Goal: Task Accomplishment & Management: Use online tool/utility

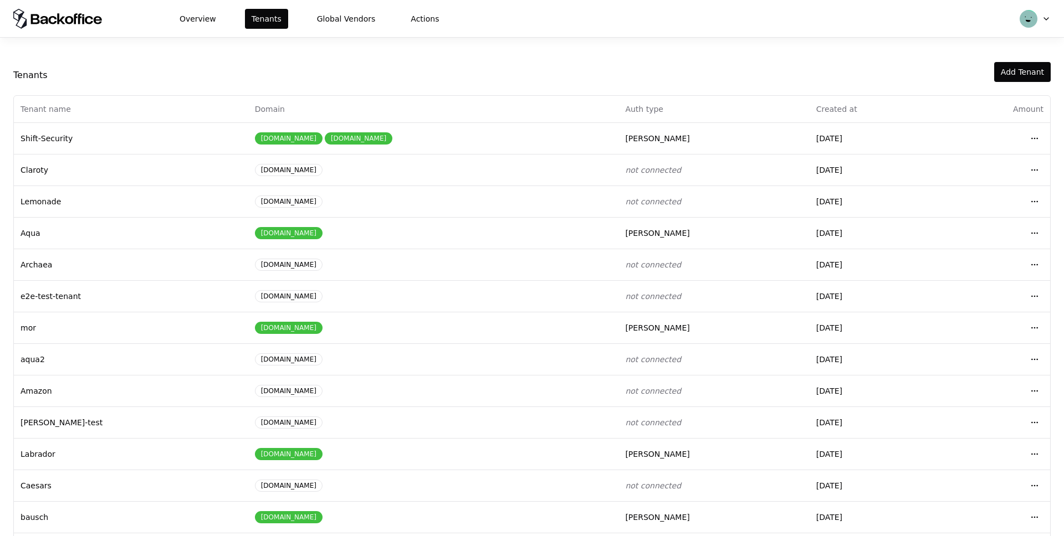
scroll to position [12, 0]
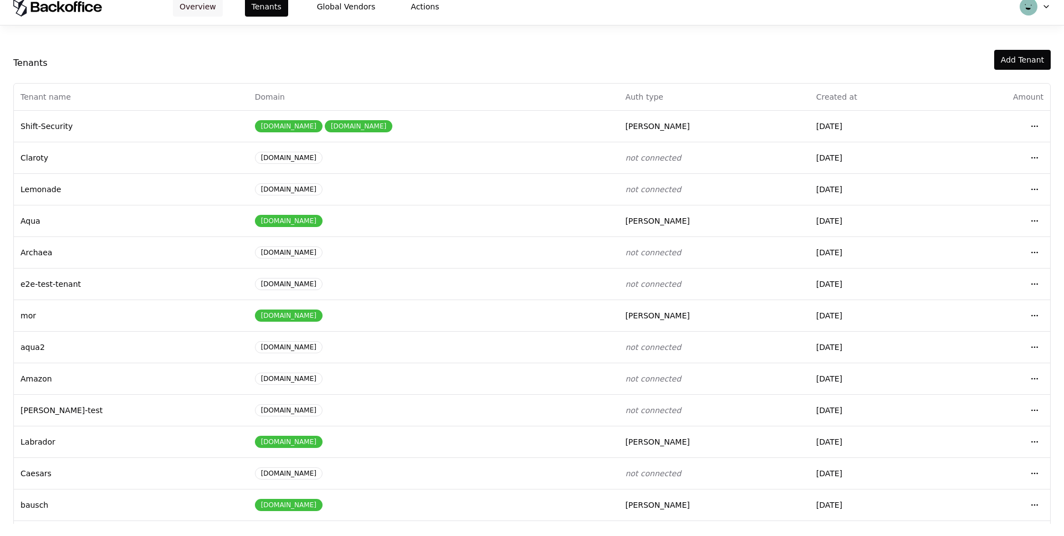
click at [196, 9] on button "Overview" at bounding box center [198, 7] width 50 height 20
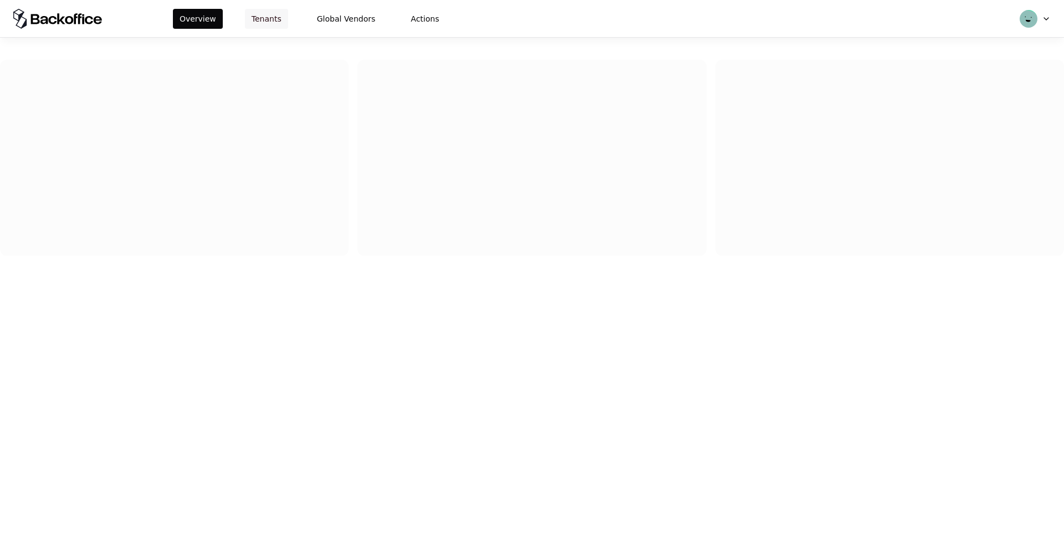
click at [269, 16] on button "Tenants" at bounding box center [266, 19] width 43 height 20
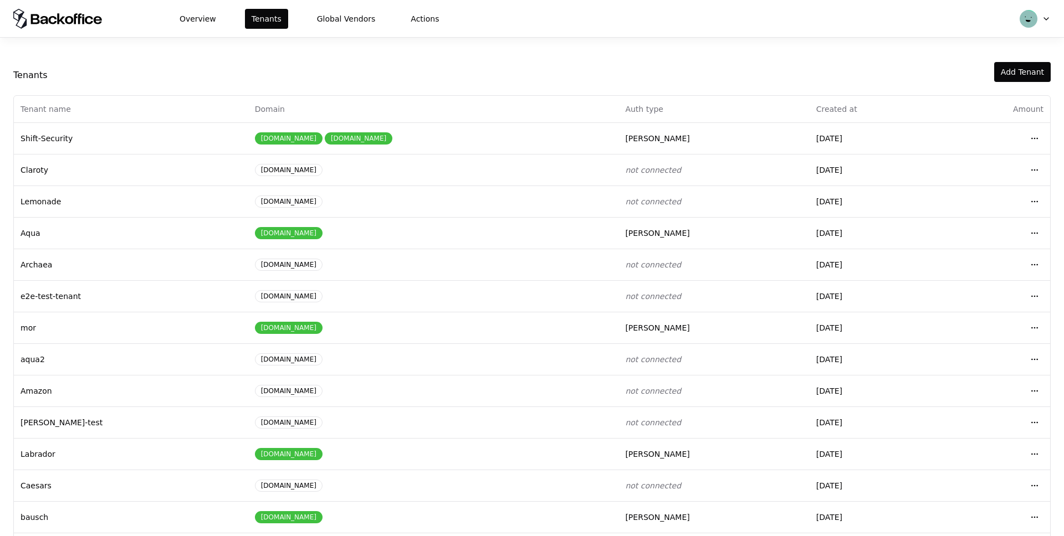
click at [1044, 14] on html "Overview Tenants Global Vendors Actions Tenants Add Tenant Tenant name Domain A…" at bounding box center [532, 268] width 1064 height 536
drag, startPoint x: 776, startPoint y: 46, endPoint x: 546, endPoint y: 42, distance: 230.0
click at [773, 45] on html "Overview Tenants Global Vendors Actions Tenants Add Tenant Tenant name Domain A…" at bounding box center [532, 268] width 1064 height 536
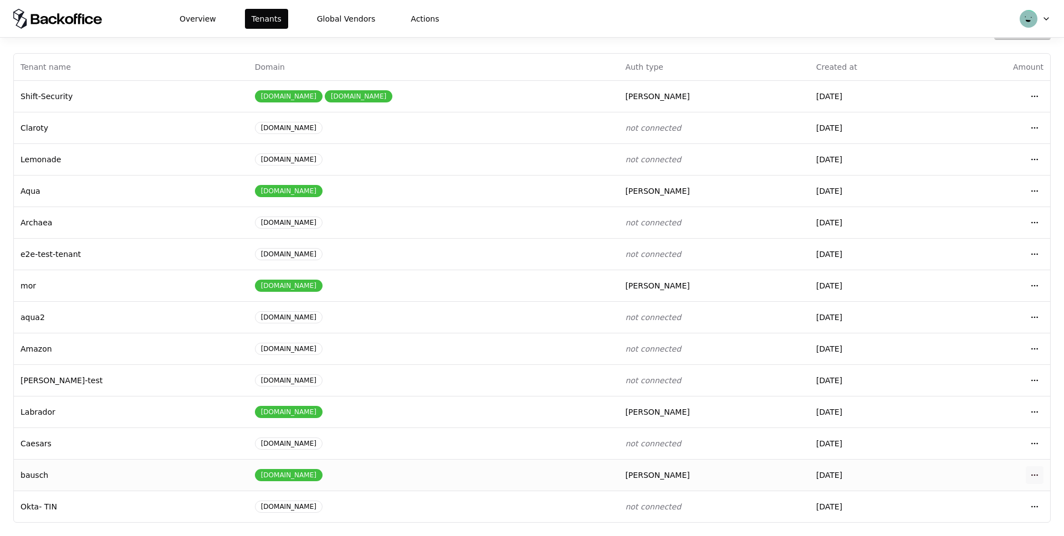
click at [1032, 477] on html "Overview Tenants Global Vendors Actions Tenants Add Tenant Tenant name Domain A…" at bounding box center [532, 268] width 1064 height 536
click at [964, 432] on div "Login to tenant" at bounding box center [986, 428] width 126 height 22
click at [201, 14] on button "Overview" at bounding box center [198, 19] width 50 height 20
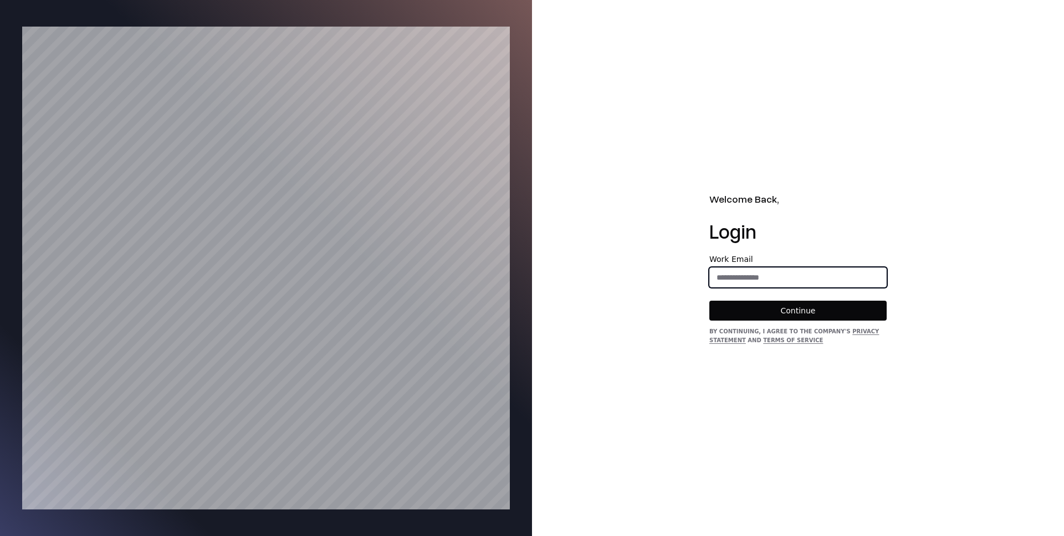
click at [748, 275] on input "email" at bounding box center [798, 278] width 176 height 20
type input "**********"
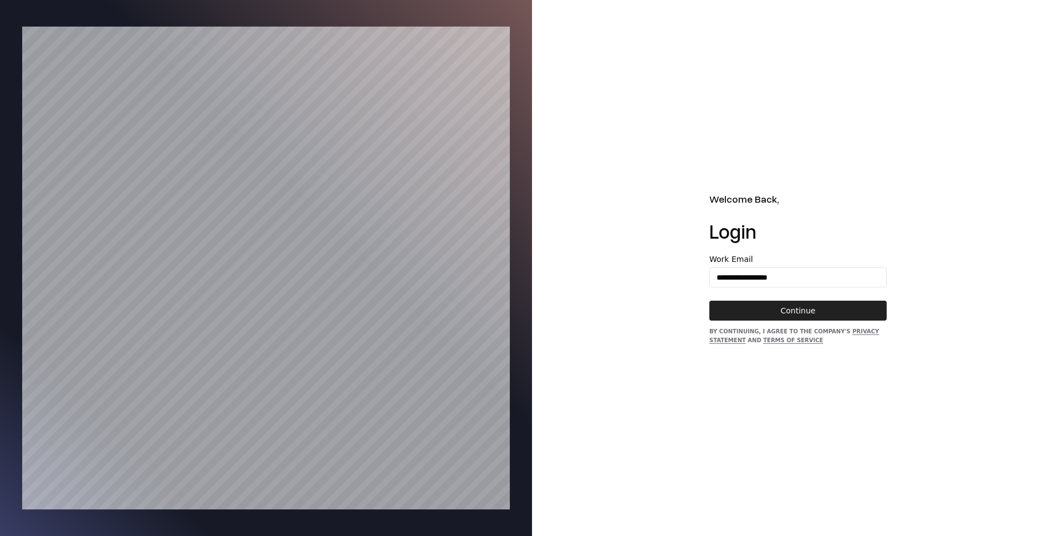
click at [788, 309] on button "Continue" at bounding box center [797, 311] width 177 height 20
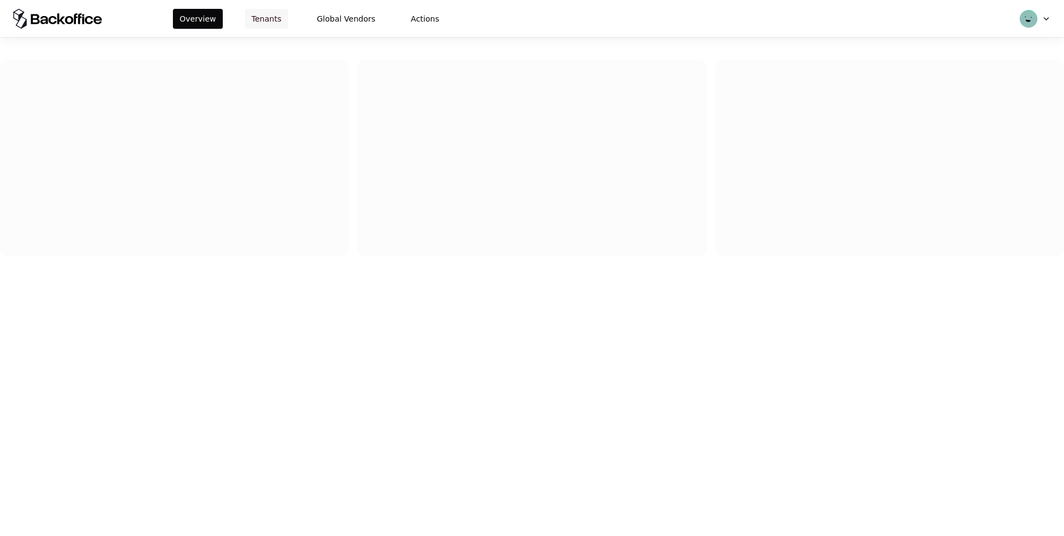
click at [269, 13] on button "Tenants" at bounding box center [266, 19] width 43 height 20
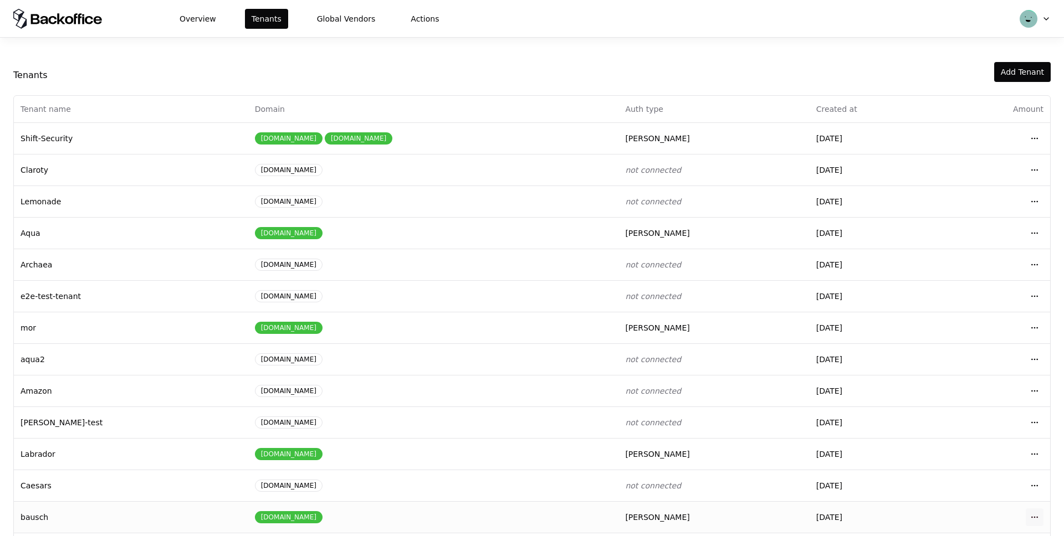
click at [1033, 518] on html "Overview Tenants Global Vendors Actions Tenants Add Tenant Tenant name Domain A…" at bounding box center [532, 268] width 1064 height 536
click at [957, 469] on div "Login to tenant" at bounding box center [986, 470] width 126 height 22
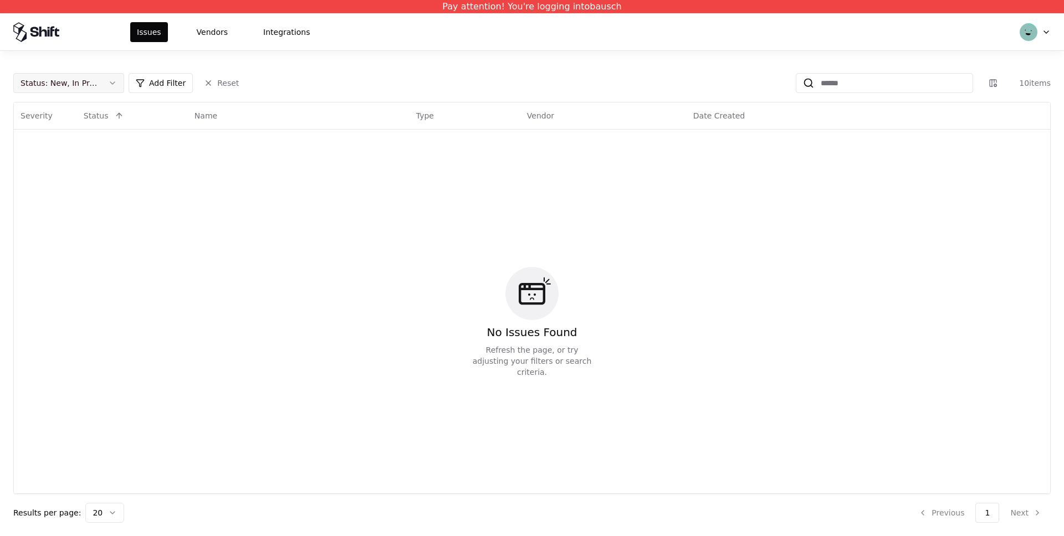
click at [105, 86] on button "Status : New, In Progress" at bounding box center [68, 83] width 111 height 20
click at [55, 191] on div "Draft" at bounding box center [68, 192] width 105 height 22
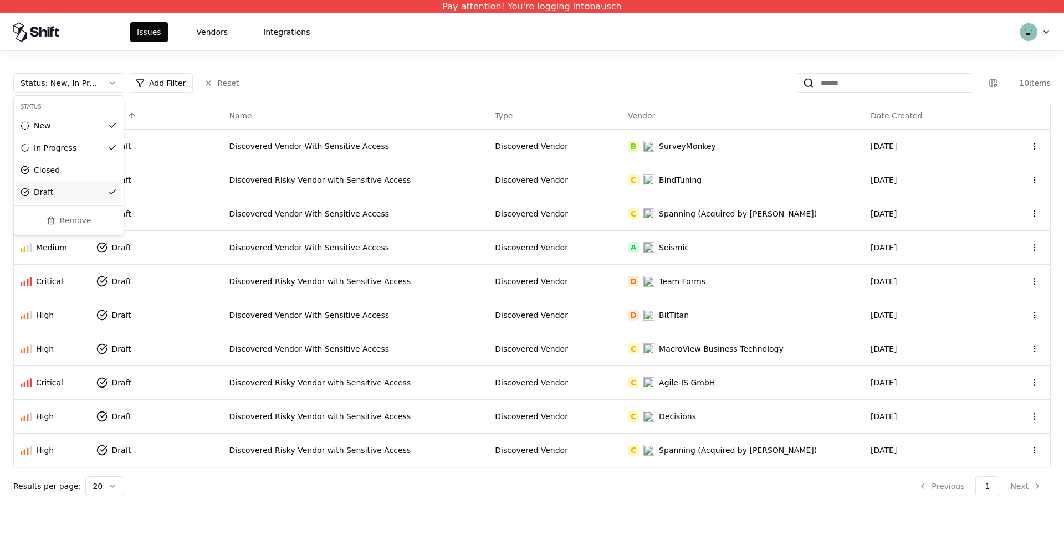
click at [429, 488] on html "Pay attention! You're logging into bausch Issues Vendors Integrations Status : …" at bounding box center [532, 268] width 1064 height 536
click at [493, 79] on div "Status : New, In Progress, Draft Add Filter Reset 10 items" at bounding box center [531, 83] width 1037 height 20
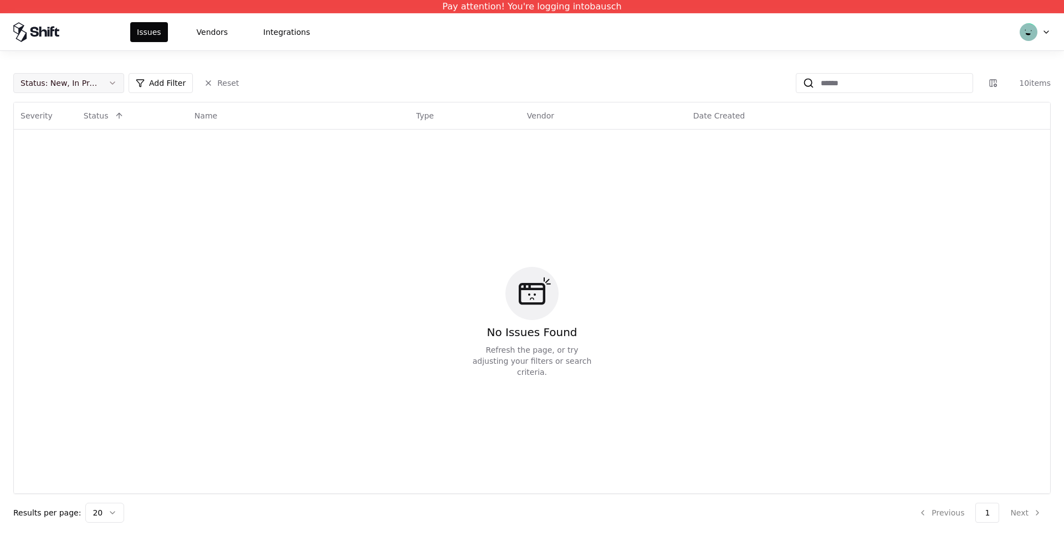
click at [119, 84] on button "Status : New, In Progress" at bounding box center [68, 83] width 111 height 20
click at [49, 192] on div "Draft" at bounding box center [43, 192] width 19 height 11
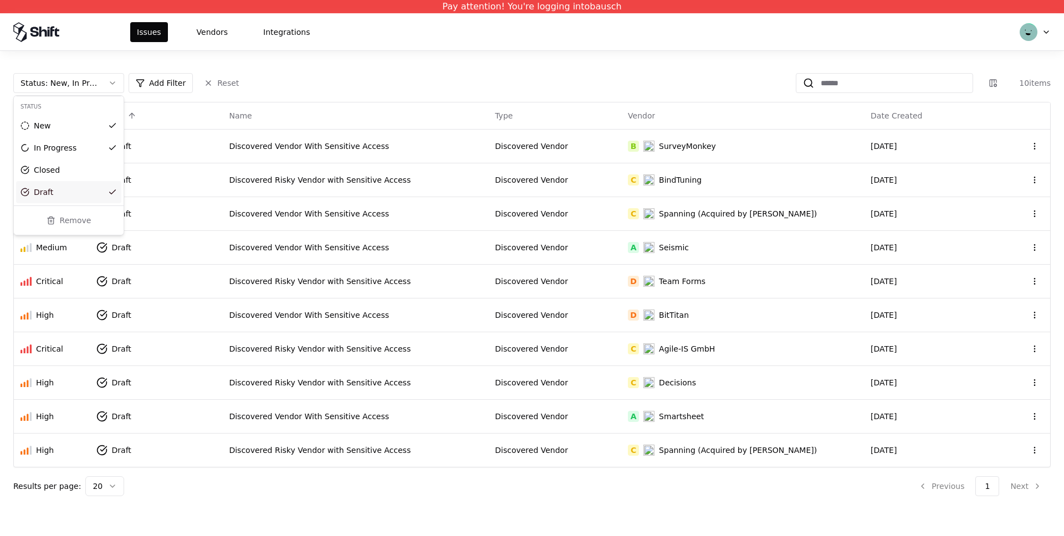
click at [394, 63] on html "Pay attention! You're logging into bausch Issues Vendors Integrations Status : …" at bounding box center [532, 268] width 1064 height 536
